Goal: Transaction & Acquisition: Purchase product/service

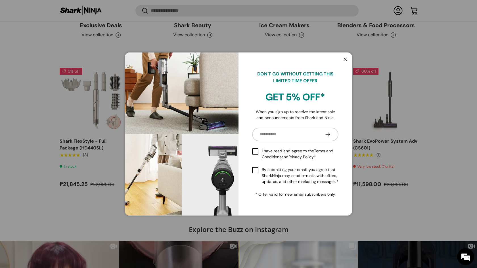
click at [349, 59] on button "Close" at bounding box center [345, 60] width 11 height 12
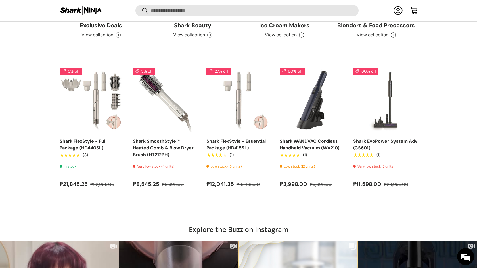
click at [454, 149] on carousel-slider "5% off Shark FlexStyle - Full Package (HD440SL) ★★★★★ (3) In stock ₱21,845.25 ₱…" at bounding box center [238, 133] width 477 height 130
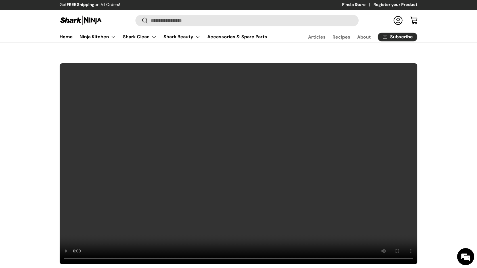
scroll to position [0, 0]
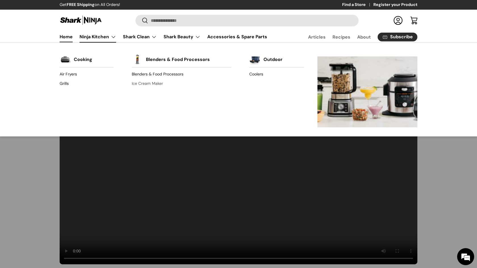
click at [154, 81] on link "Ice Cream Maker" at bounding box center [181, 83] width 99 height 9
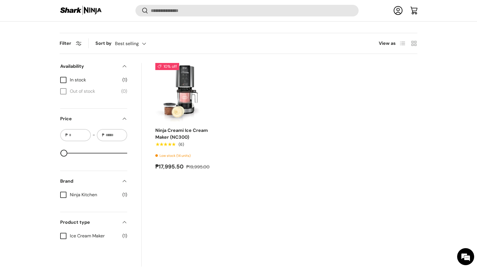
scroll to position [180, 0]
click at [0, 0] on img "Ninja Creami Ice Cream Maker (NC300)" at bounding box center [0, 0] width 0 height 0
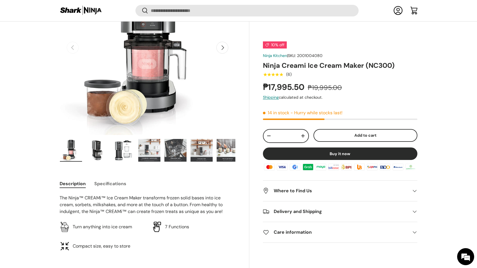
scroll to position [102, 0]
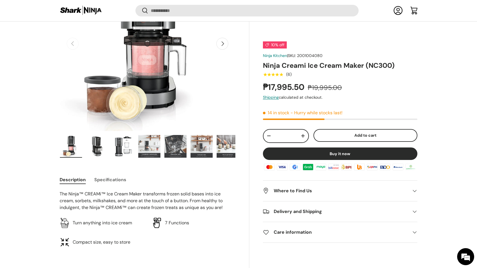
click at [194, 139] on img "Gallery Viewer" at bounding box center [201, 146] width 22 height 23
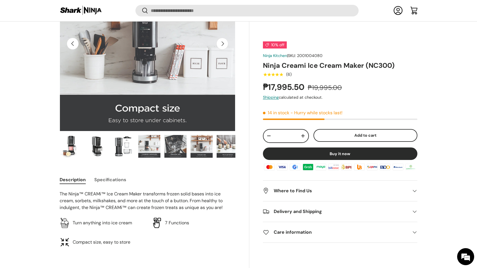
click at [173, 140] on img "Gallery Viewer" at bounding box center [175, 146] width 22 height 23
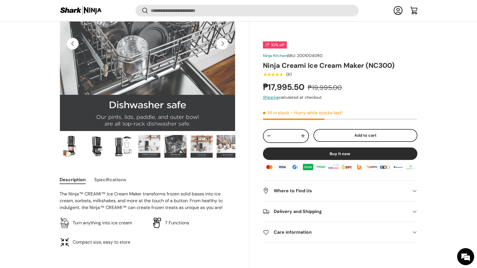
click at [151, 145] on img "Gallery Viewer" at bounding box center [149, 146] width 22 height 23
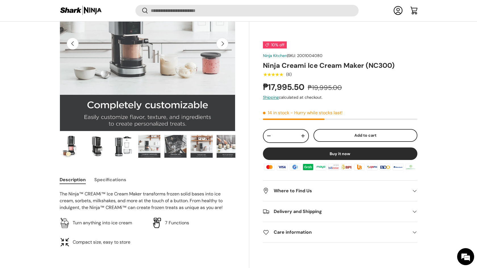
click at [90, 146] on img "Gallery Viewer" at bounding box center [97, 146] width 22 height 23
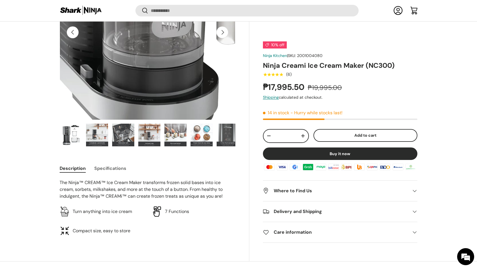
scroll to position [0, 78]
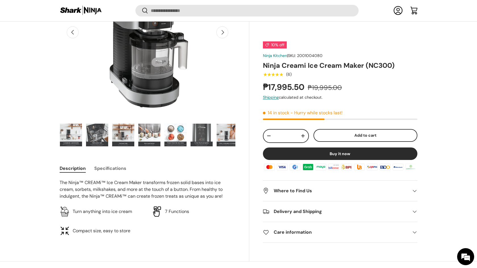
click at [142, 143] on img "Gallery Viewer" at bounding box center [149, 135] width 22 height 23
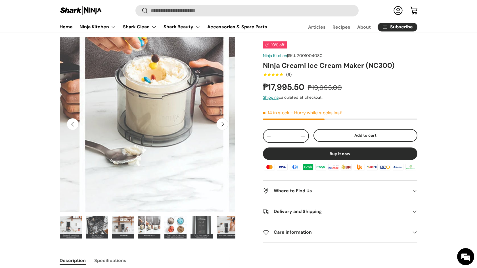
scroll to position [11, 0]
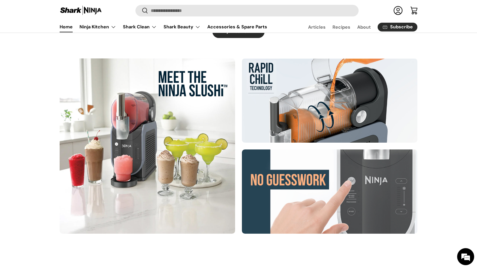
scroll to position [290, 0]
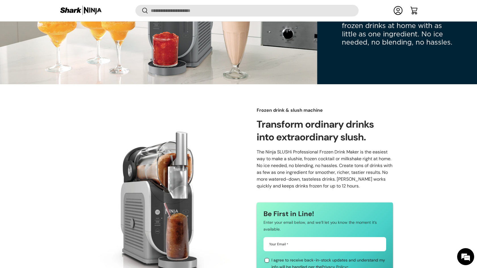
scroll to position [115, 0]
